Goal: Task Accomplishment & Management: Use online tool/utility

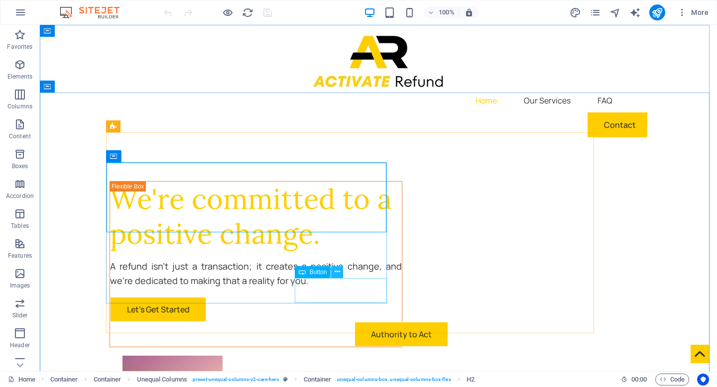
click at [338, 269] on icon at bounding box center [337, 272] width 5 height 10
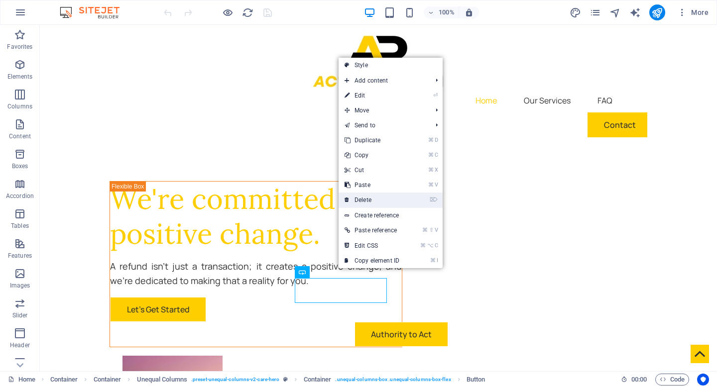
click at [371, 203] on link "⌦ Delete" at bounding box center [372, 200] width 67 height 15
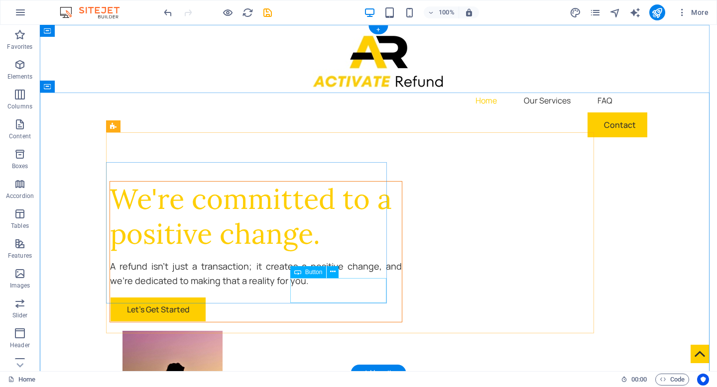
click at [337, 297] on div "Let's Get Started" at bounding box center [256, 309] width 292 height 25
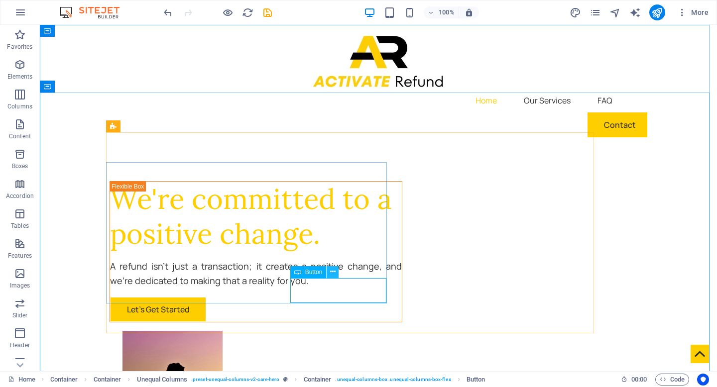
click at [332, 270] on icon at bounding box center [332, 272] width 5 height 10
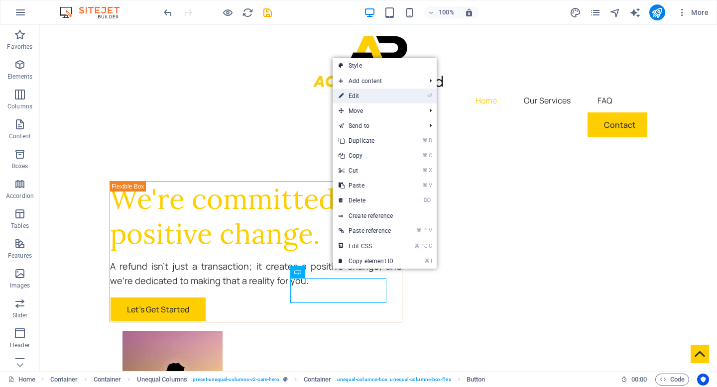
click at [367, 102] on link "⏎ Edit" at bounding box center [366, 96] width 67 height 15
select select "px"
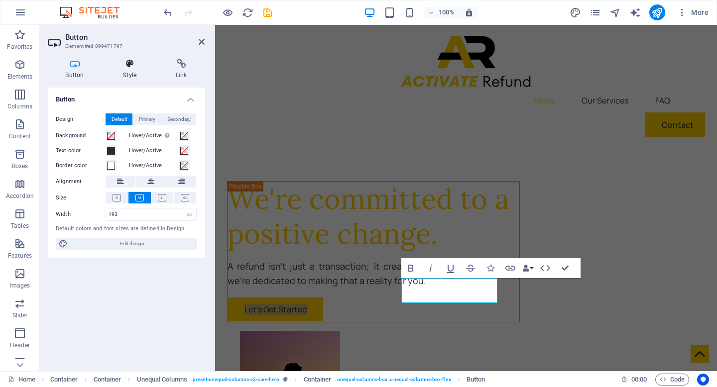
click at [135, 77] on h4 "Style" at bounding box center [132, 69] width 53 height 21
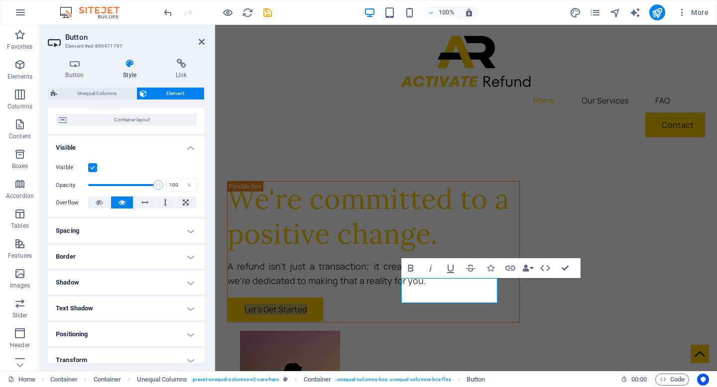
scroll to position [165, 0]
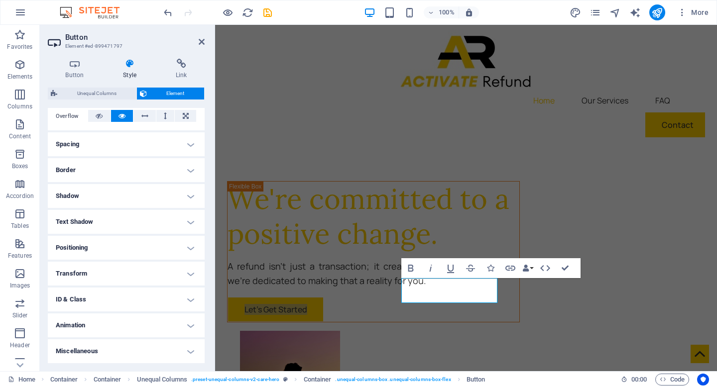
click at [190, 250] on h4 "Positioning" at bounding box center [126, 248] width 157 height 24
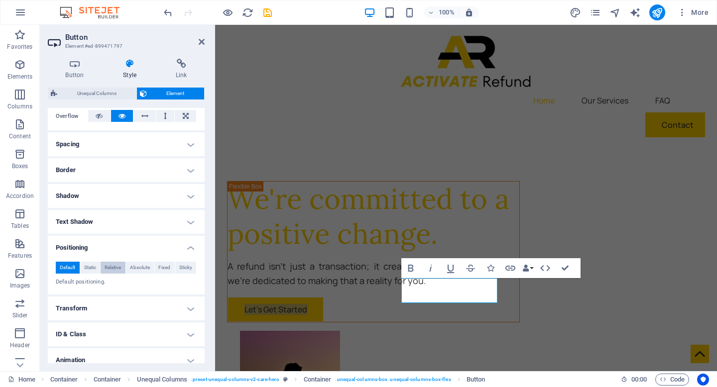
click at [117, 270] on span "Relative" at bounding box center [113, 268] width 16 height 12
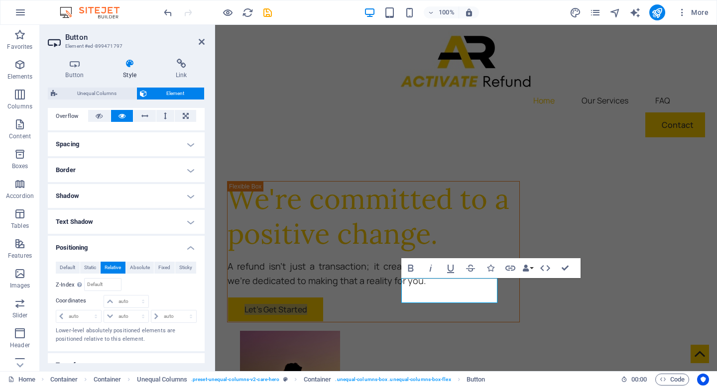
click at [116, 273] on span "Relative" at bounding box center [113, 268] width 16 height 12
click at [80, 74] on h4 "Button" at bounding box center [77, 69] width 58 height 21
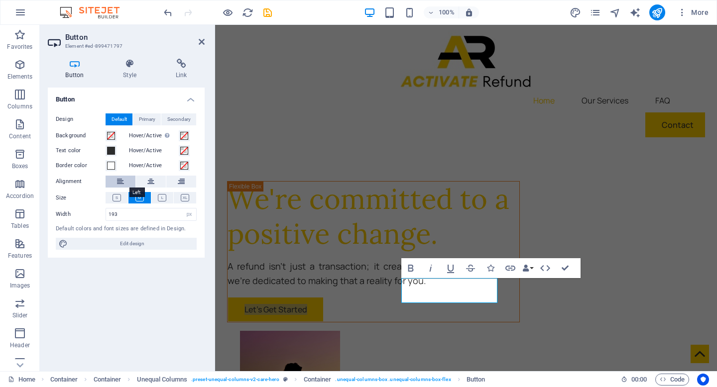
click at [117, 181] on icon at bounding box center [120, 182] width 7 height 12
click at [118, 188] on div "Alignment" at bounding box center [126, 182] width 141 height 12
click at [121, 180] on icon at bounding box center [120, 182] width 7 height 12
click at [201, 42] on icon at bounding box center [202, 42] width 6 height 8
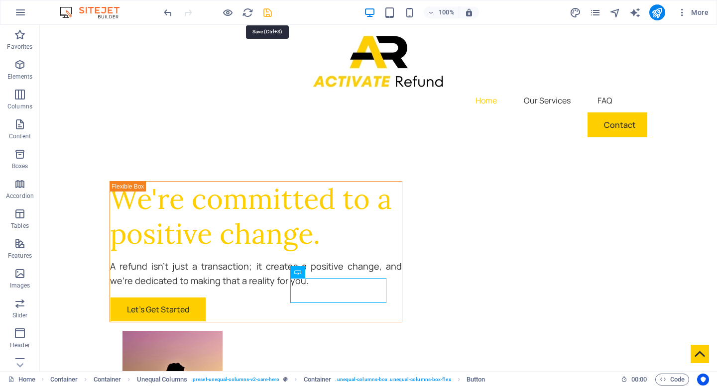
click at [269, 15] on icon "save" at bounding box center [267, 12] width 11 height 11
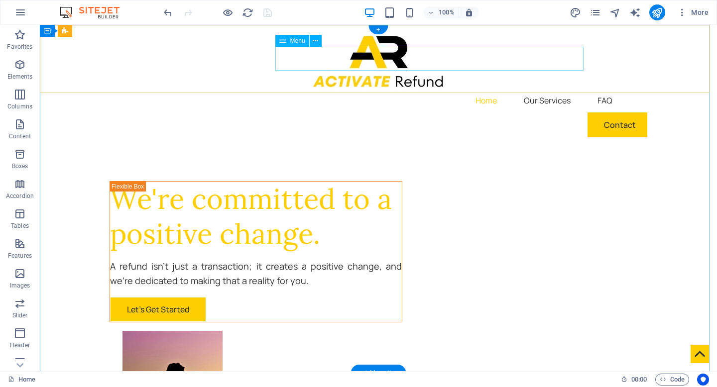
click at [429, 89] on nav "Home Contact Lets Get Started Authority to Act Our Mission Our Team Our Service…" at bounding box center [379, 101] width 538 height 24
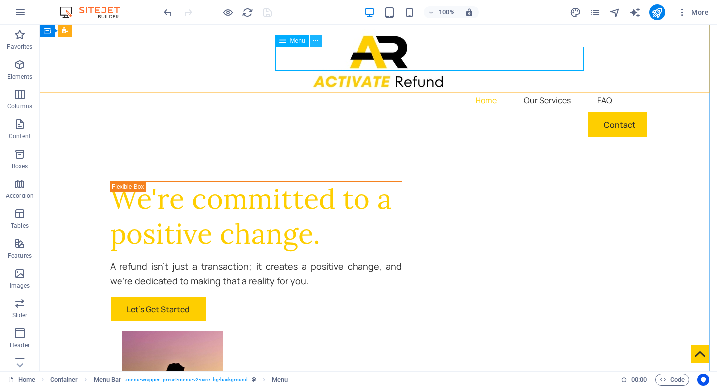
click at [314, 42] on icon at bounding box center [315, 41] width 5 height 10
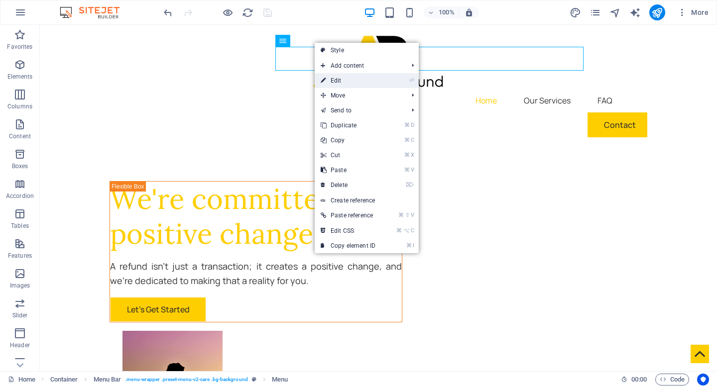
click at [330, 80] on link "⏎ Edit" at bounding box center [348, 80] width 67 height 15
select select
select select "4"
select select
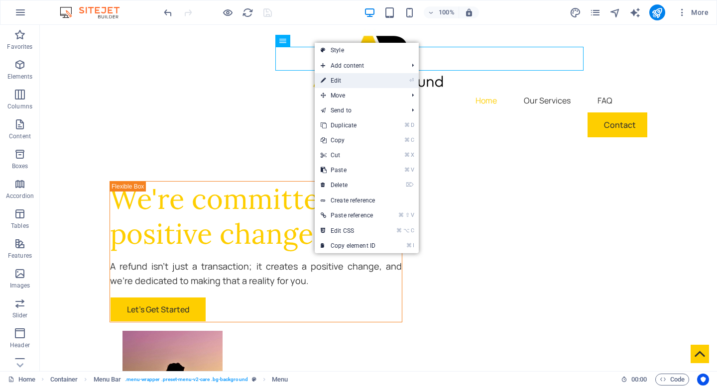
select select
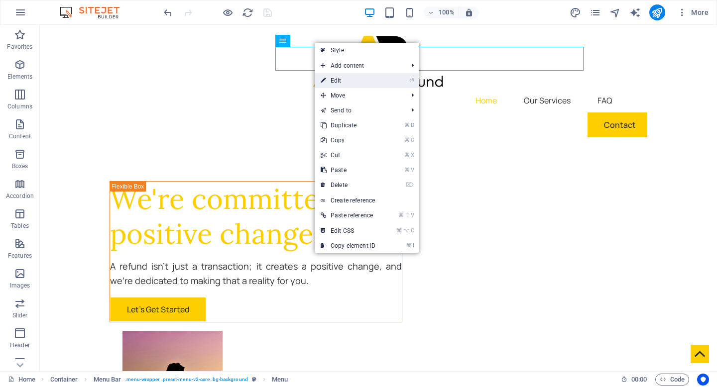
select select
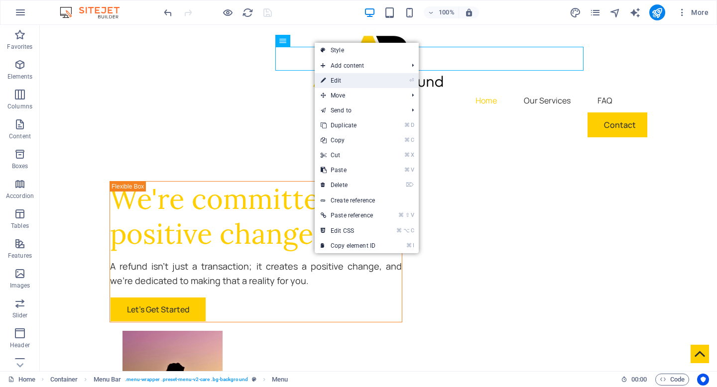
select select
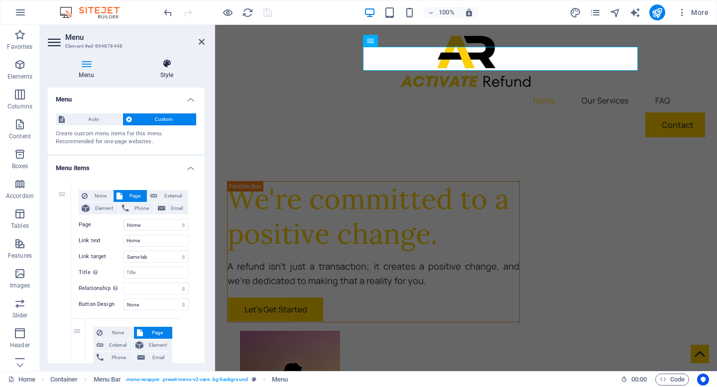
click at [162, 64] on icon at bounding box center [167, 64] width 76 height 10
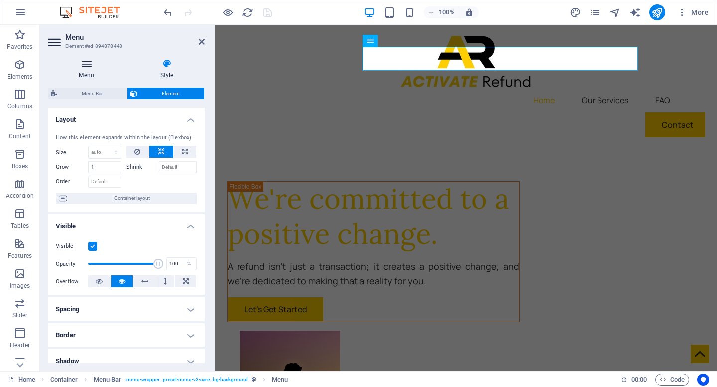
click at [82, 71] on h4 "Menu" at bounding box center [88, 69] width 81 height 21
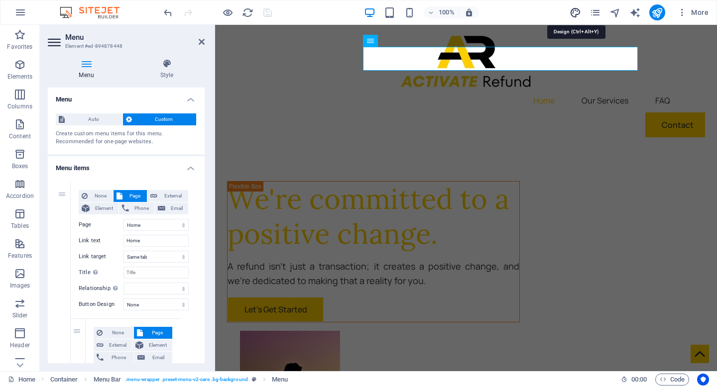
click at [574, 8] on icon "design" at bounding box center [575, 12] width 11 height 11
select select "px"
select select "400"
select select "px"
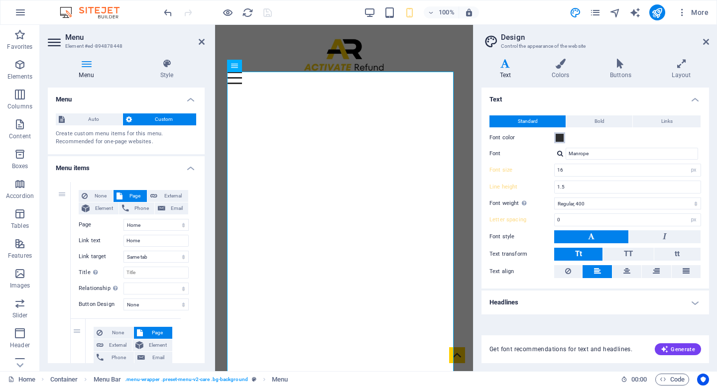
click at [562, 139] on span at bounding box center [560, 138] width 8 height 8
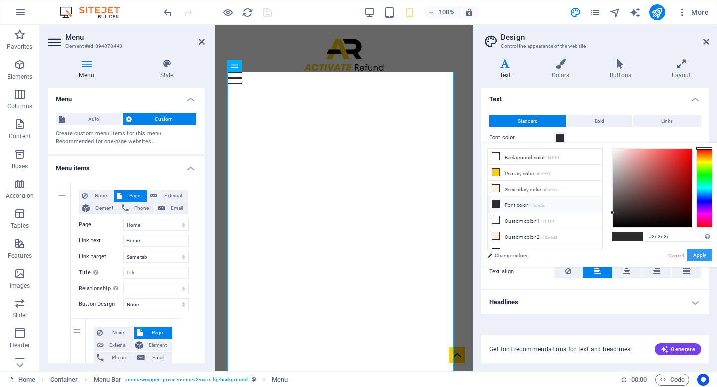
click at [700, 254] on button "Apply" at bounding box center [699, 255] width 25 height 12
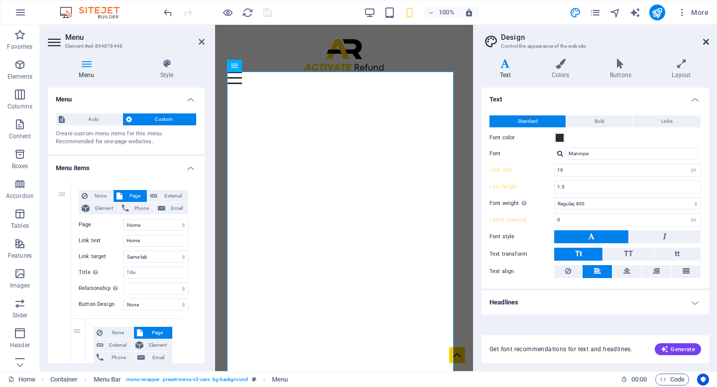
click at [706, 42] on icon at bounding box center [706, 42] width 6 height 8
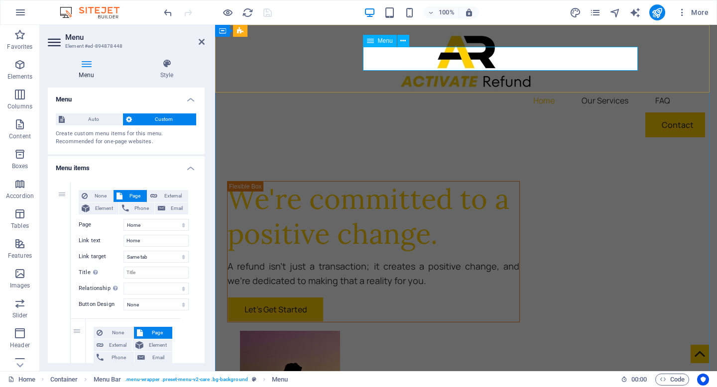
click at [480, 89] on nav "Home Contact Lets Get Started Authority to Act Our Mission Our Team Our Service…" at bounding box center [466, 101] width 478 height 24
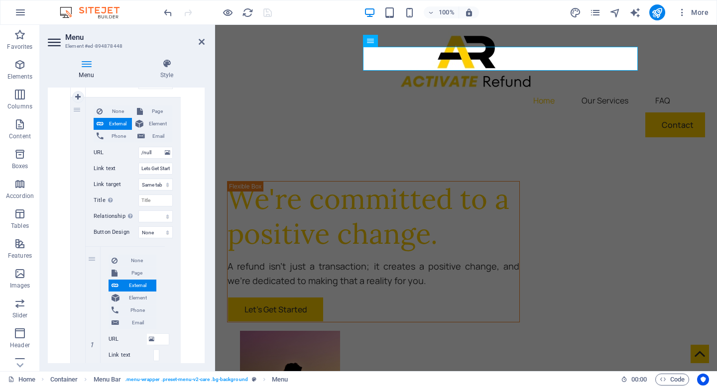
scroll to position [378, 0]
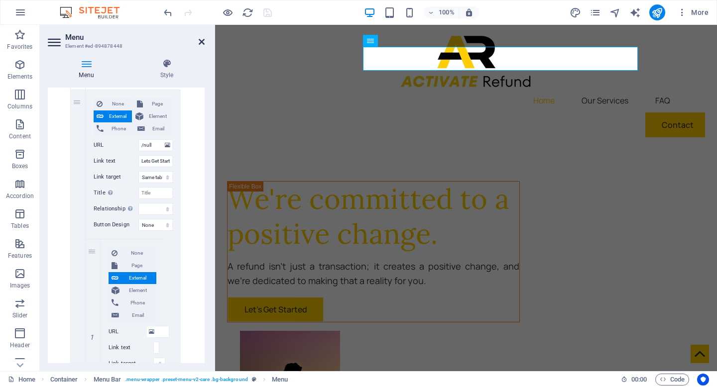
click at [202, 45] on icon at bounding box center [202, 42] width 6 height 8
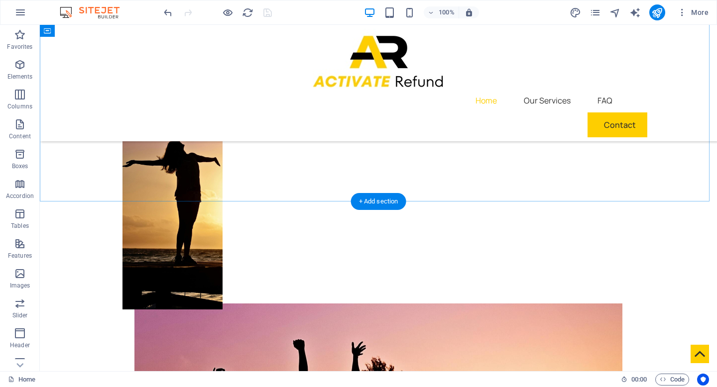
scroll to position [178, 0]
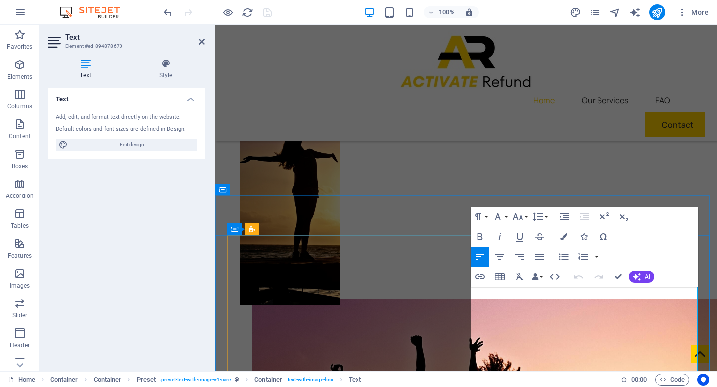
click at [433, 188] on div "We're committed to a positive change. A refund isn't just a transaction; it cre…" at bounding box center [466, 333] width 502 height 972
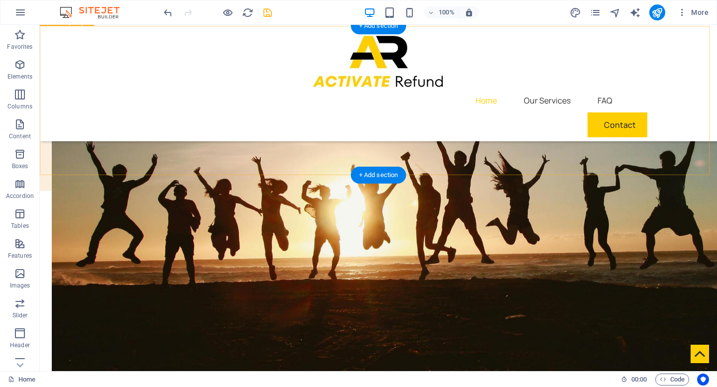
scroll to position [1347, 0]
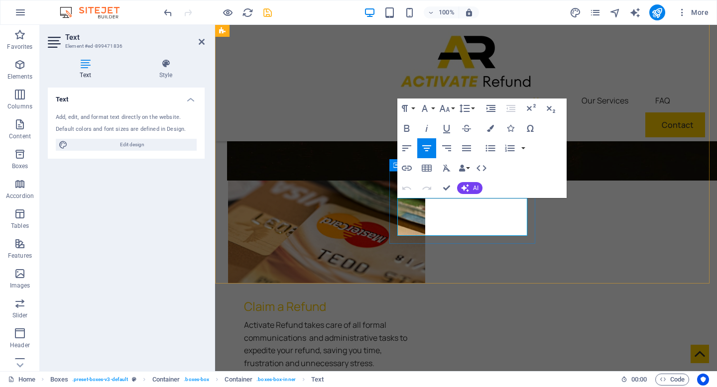
drag, startPoint x: 430, startPoint y: 217, endPoint x: 418, endPoint y: 218, distance: 12.0
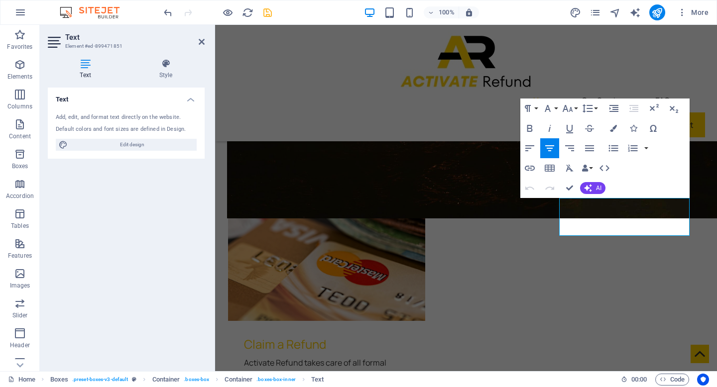
scroll to position [1551, 0]
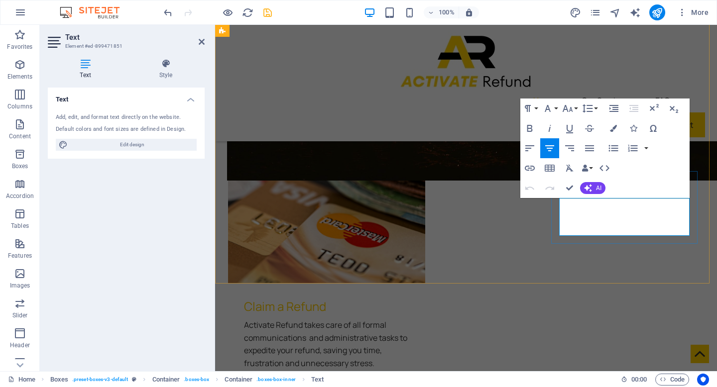
drag, startPoint x: 596, startPoint y: 217, endPoint x: 565, endPoint y: 219, distance: 31.4
drag, startPoint x: 598, startPoint y: 208, endPoint x: 560, endPoint y: 206, distance: 38.4
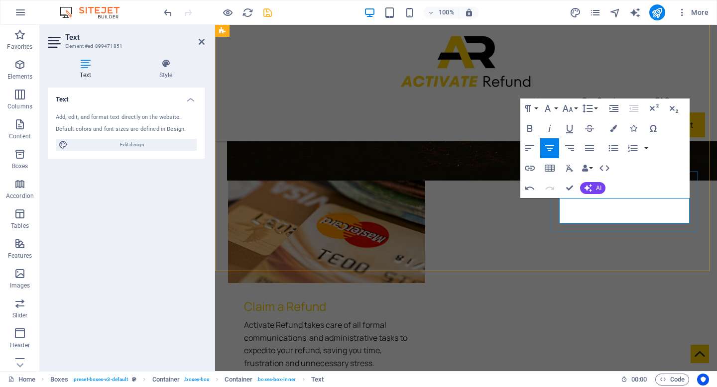
drag, startPoint x: 654, startPoint y: 219, endPoint x: 565, endPoint y: 205, distance: 90.2
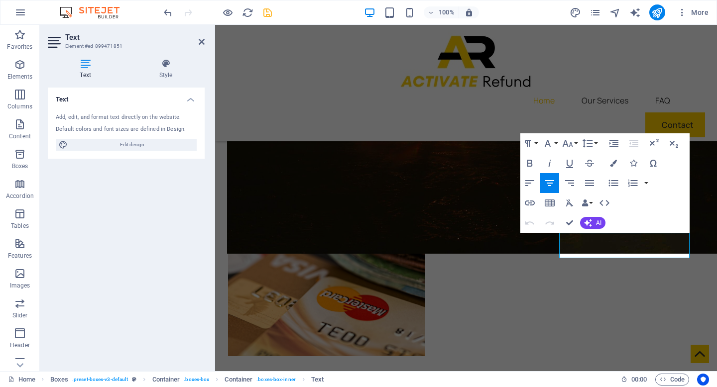
scroll to position [1517, 0]
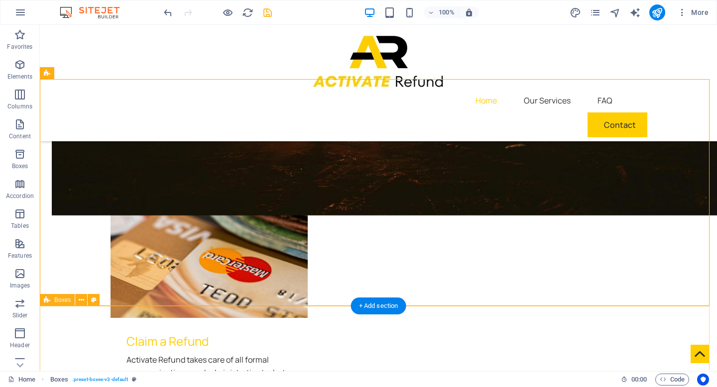
scroll to position [1443, 0]
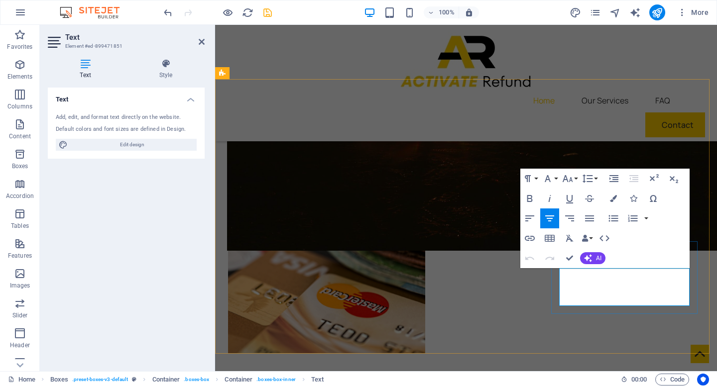
drag, startPoint x: 649, startPoint y: 298, endPoint x: 649, endPoint y: 283, distance: 14.4
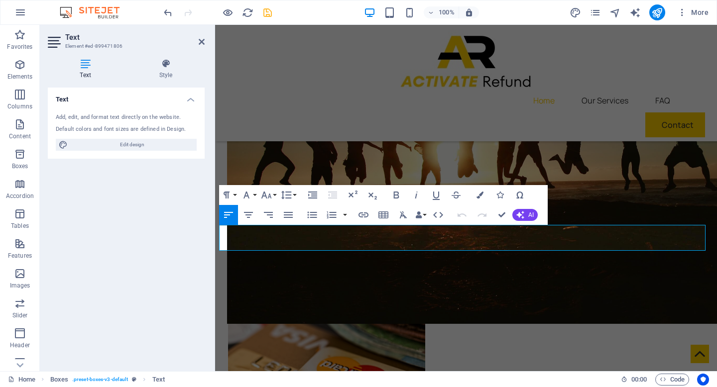
scroll to position [1446, 0]
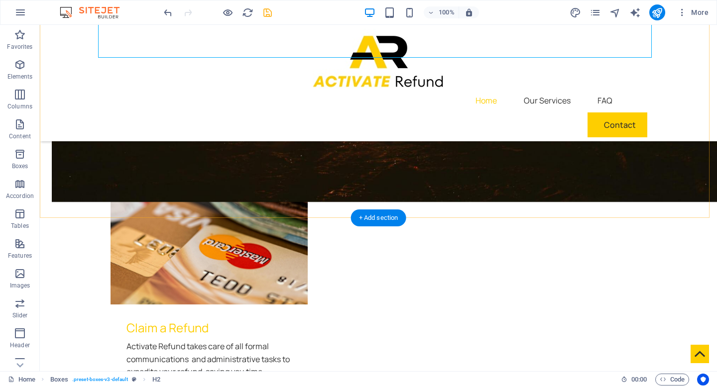
scroll to position [1533, 0]
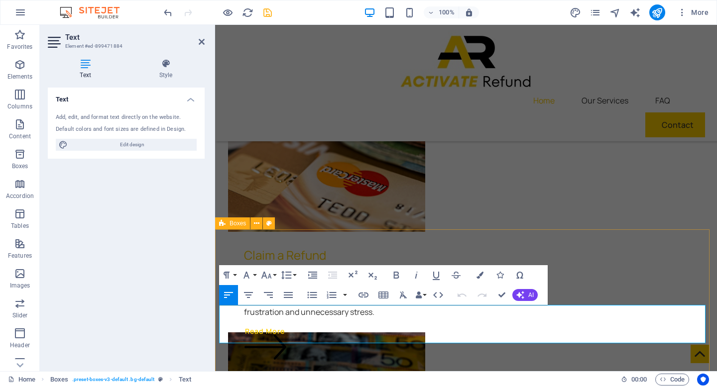
scroll to position [1608, 0]
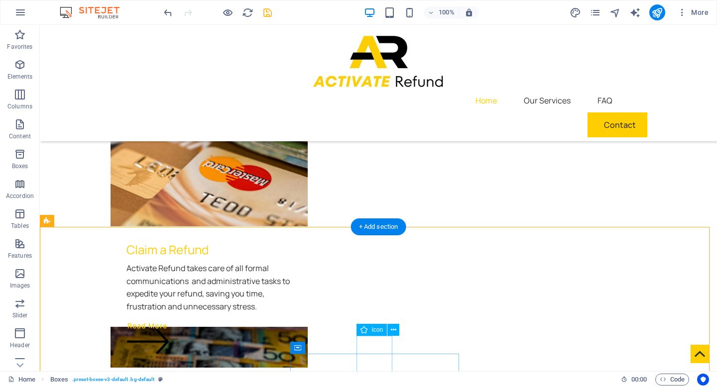
scroll to position [1522, 0]
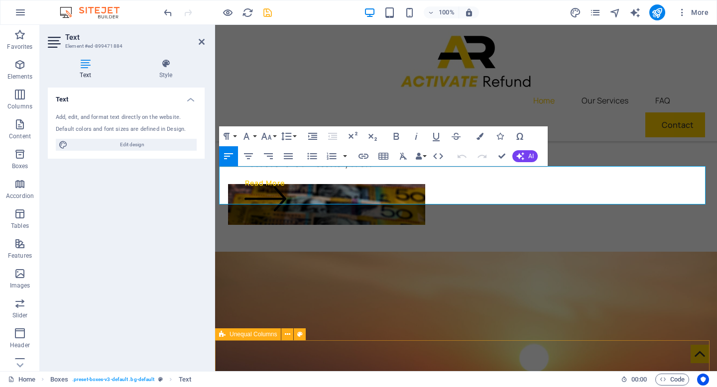
scroll to position [1761, 0]
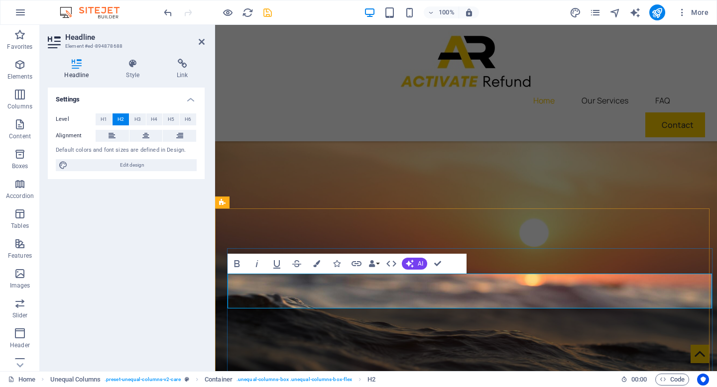
scroll to position [1870, 0]
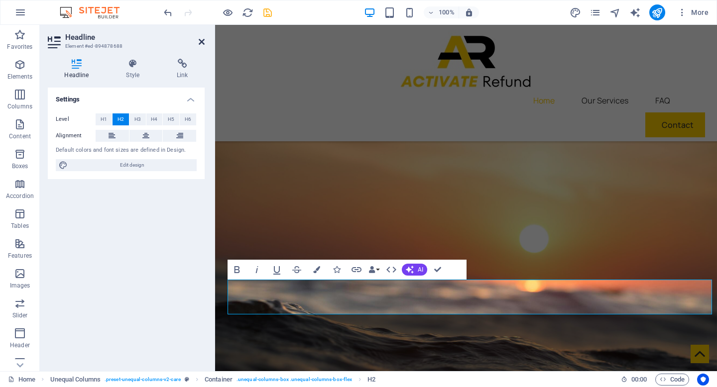
click at [201, 38] on icon at bounding box center [202, 42] width 6 height 8
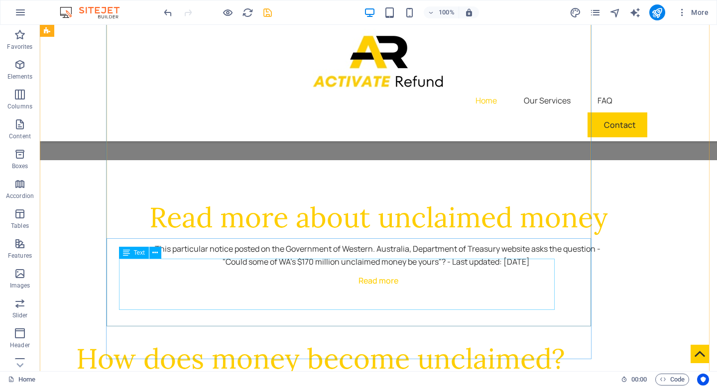
scroll to position [2250, 0]
